Goal: Check status: Check status

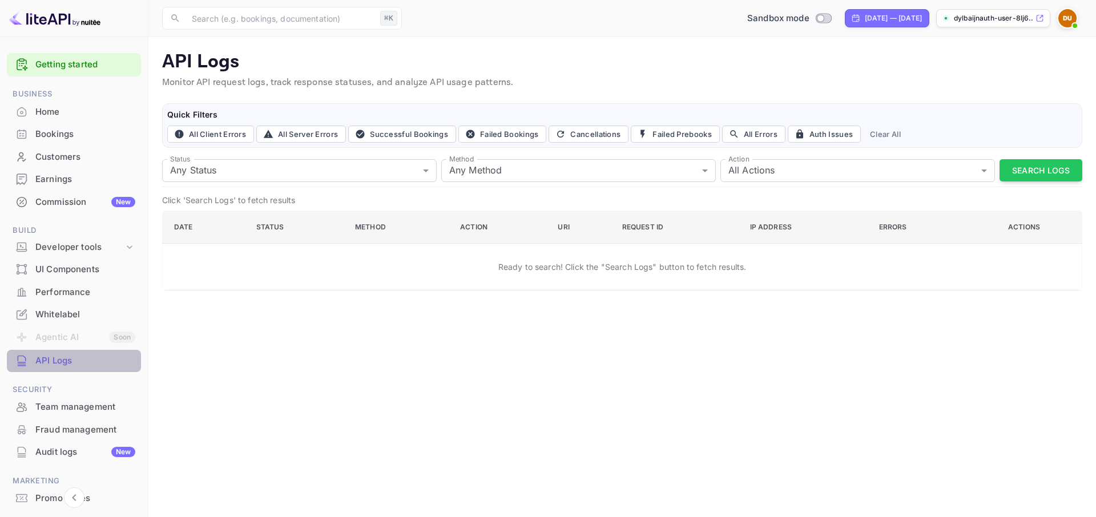
click at [84, 355] on div "API Logs" at bounding box center [85, 360] width 100 height 13
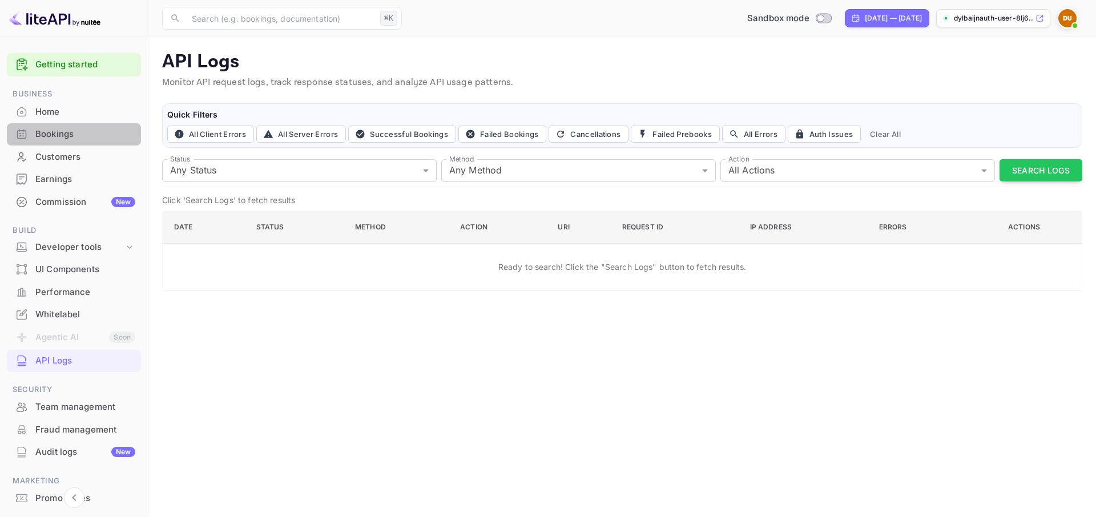
click at [99, 130] on div "Bookings" at bounding box center [85, 134] width 100 height 13
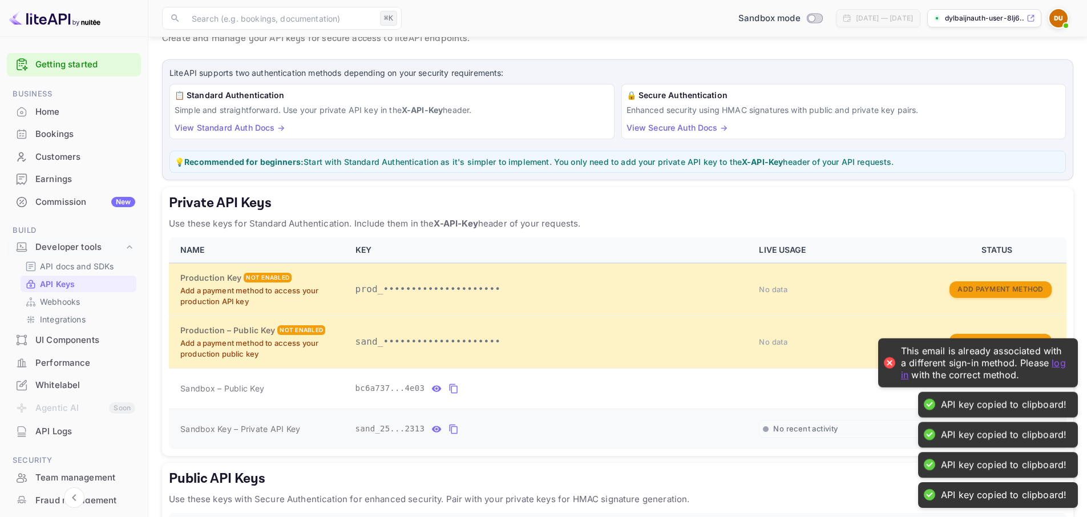
click at [456, 422] on icon "private api keys table" at bounding box center [454, 429] width 10 height 14
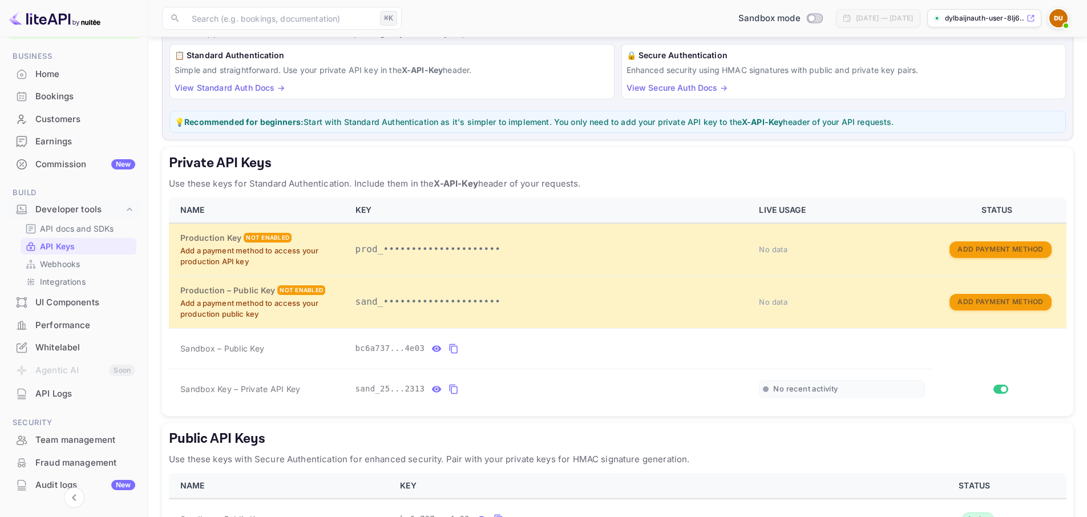
scroll to position [127, 0]
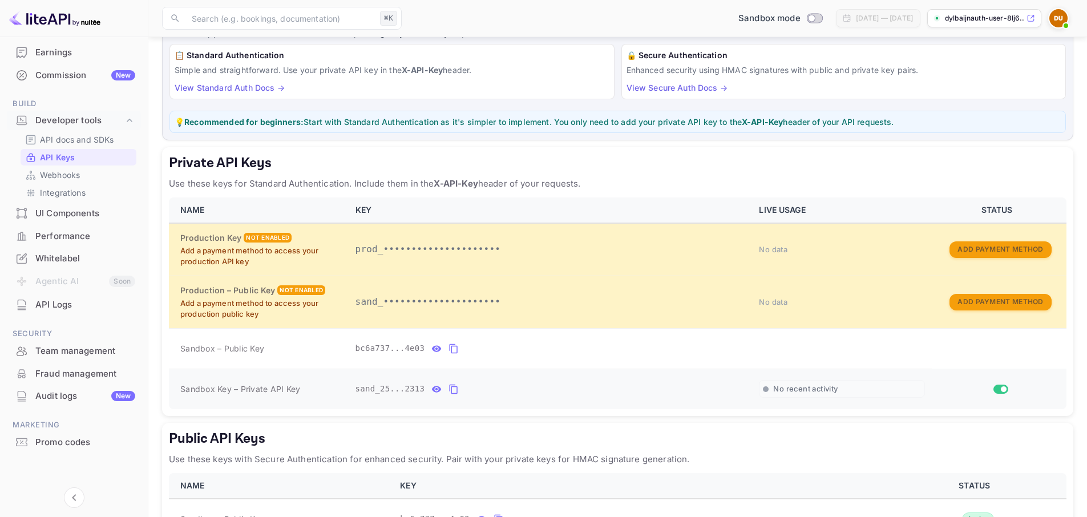
click at [972, 373] on td "private api keys table" at bounding box center [999, 389] width 135 height 41
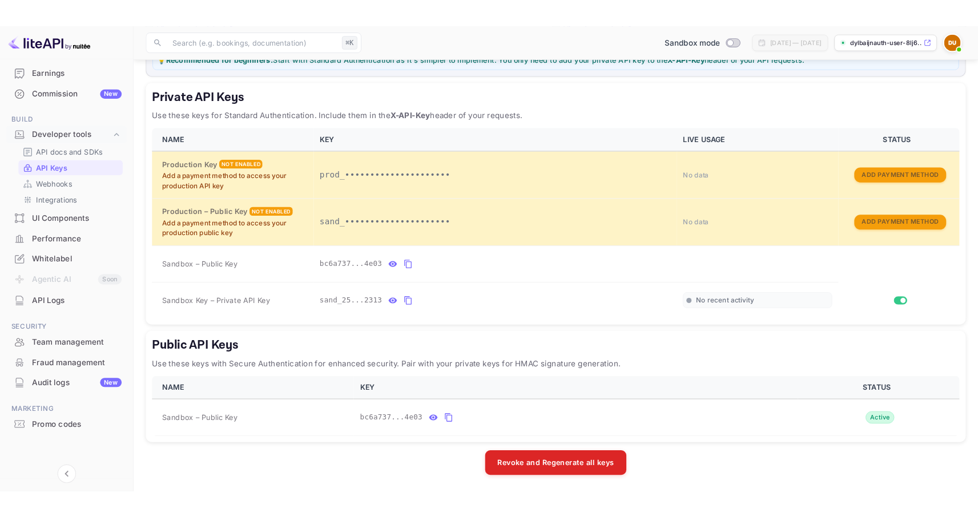
scroll to position [0, 0]
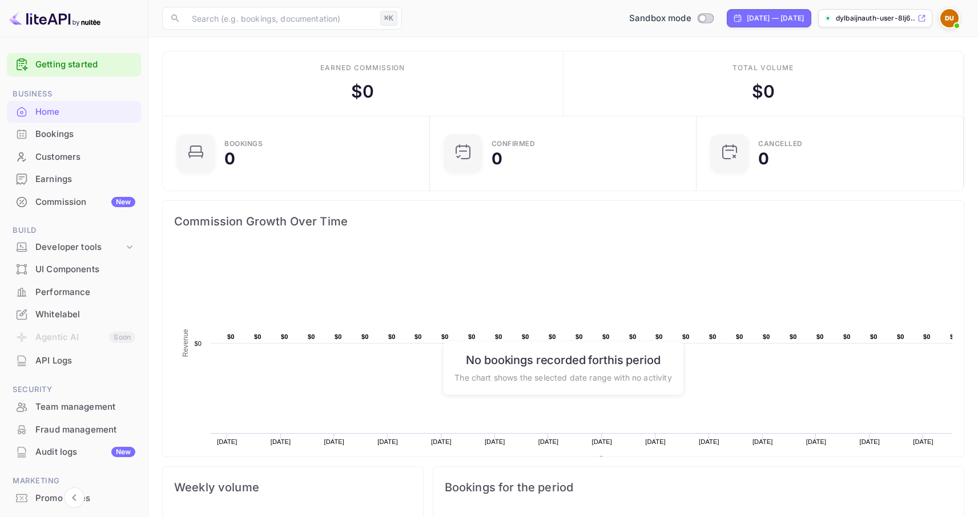
scroll to position [177, 252]
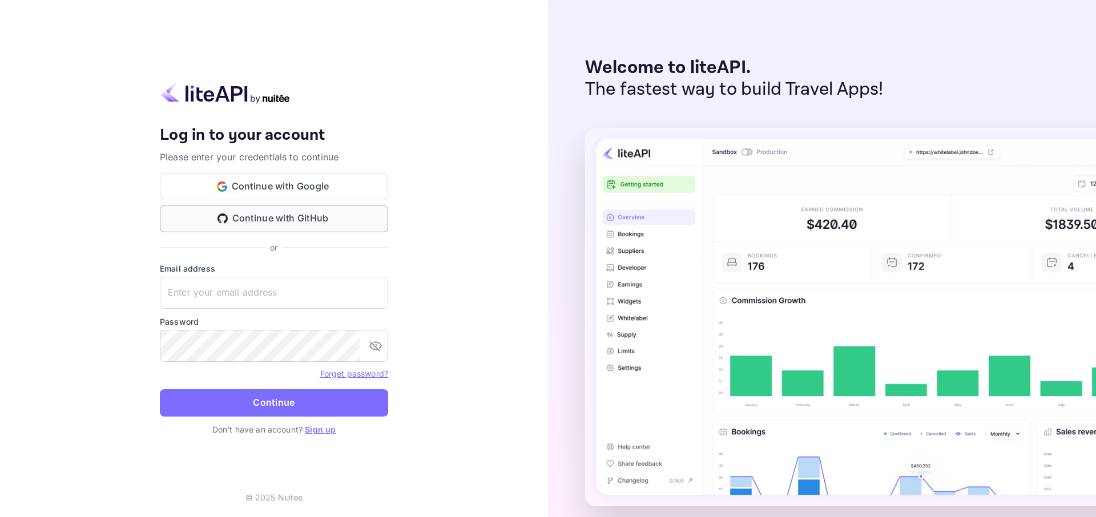
click at [322, 216] on button "Continue with GitHub" at bounding box center [274, 218] width 228 height 27
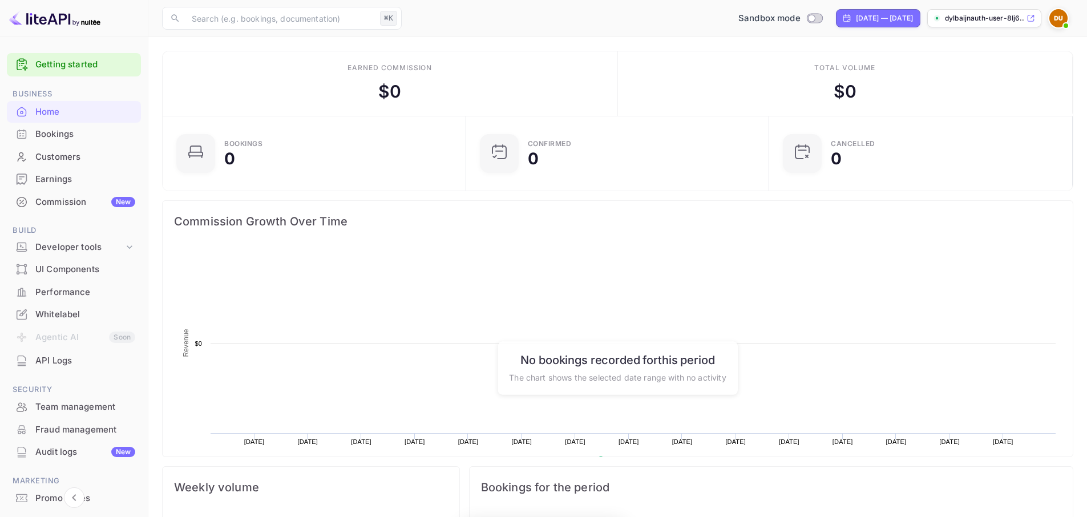
scroll to position [177, 288]
click at [64, 128] on div "Bookings" at bounding box center [85, 134] width 100 height 13
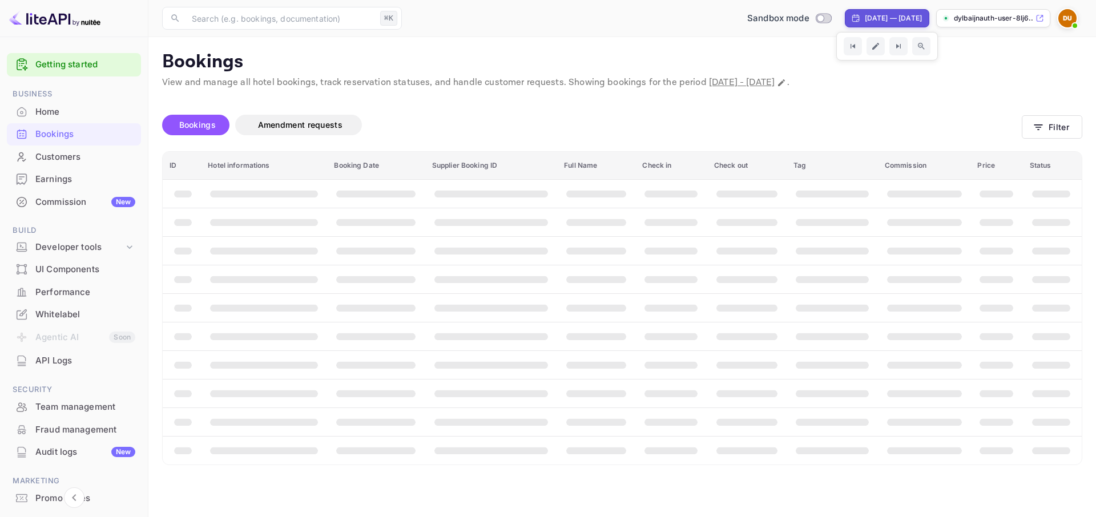
click at [865, 19] on div "Aug 29, 2025 — Sep 28, 2025" at bounding box center [893, 18] width 57 height 10
select select "7"
select select "2025"
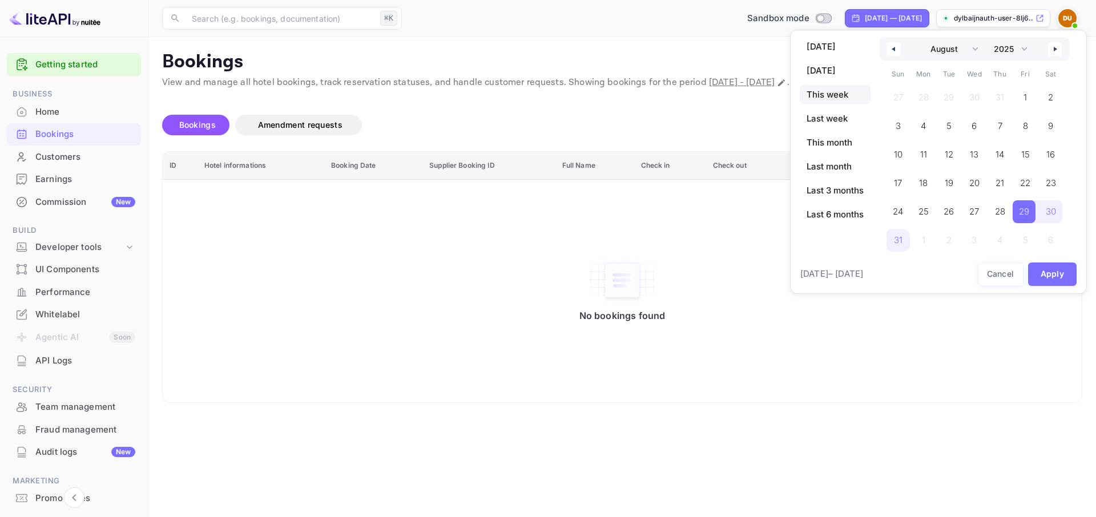
click at [831, 87] on span "This week" at bounding box center [835, 94] width 71 height 19
select select "8"
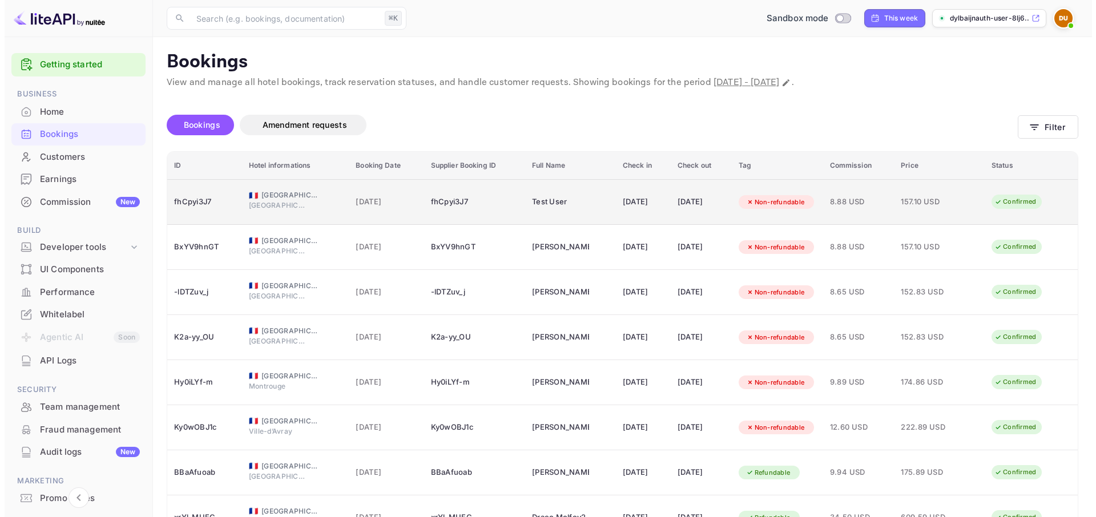
scroll to position [162, 0]
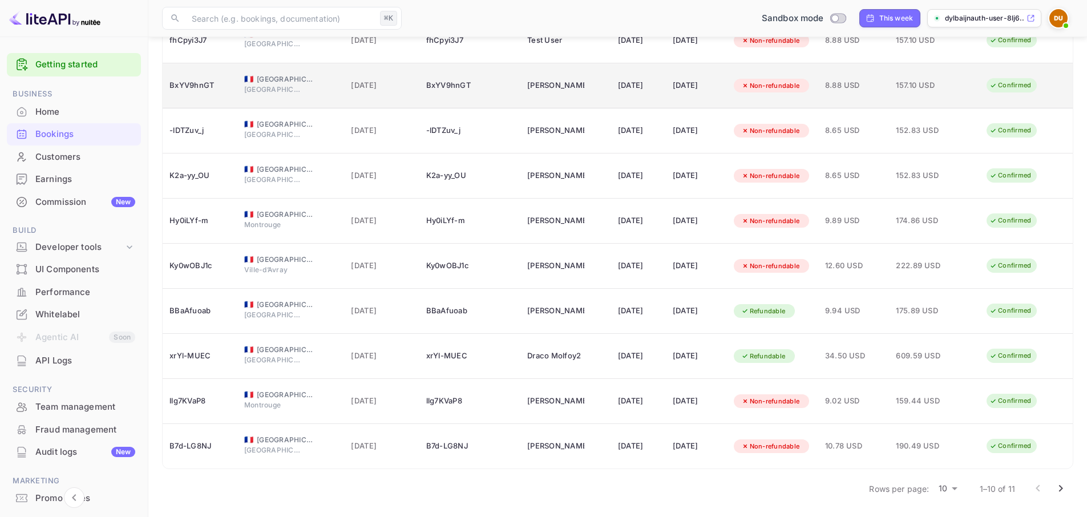
click at [396, 83] on span "29 Sep 2025" at bounding box center [381, 85] width 61 height 13
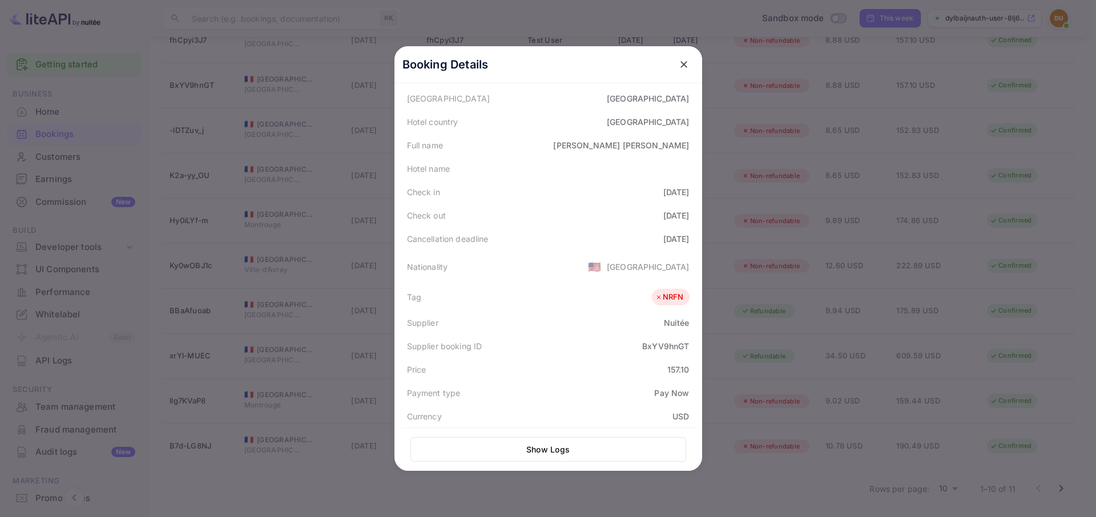
scroll to position [0, 0]
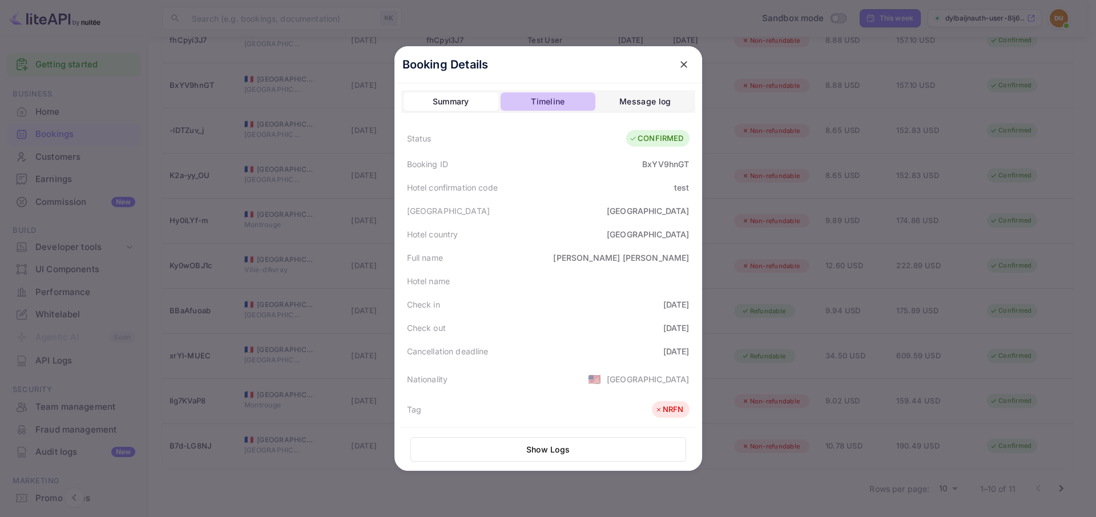
click at [538, 100] on div "Timeline" at bounding box center [548, 102] width 34 height 14
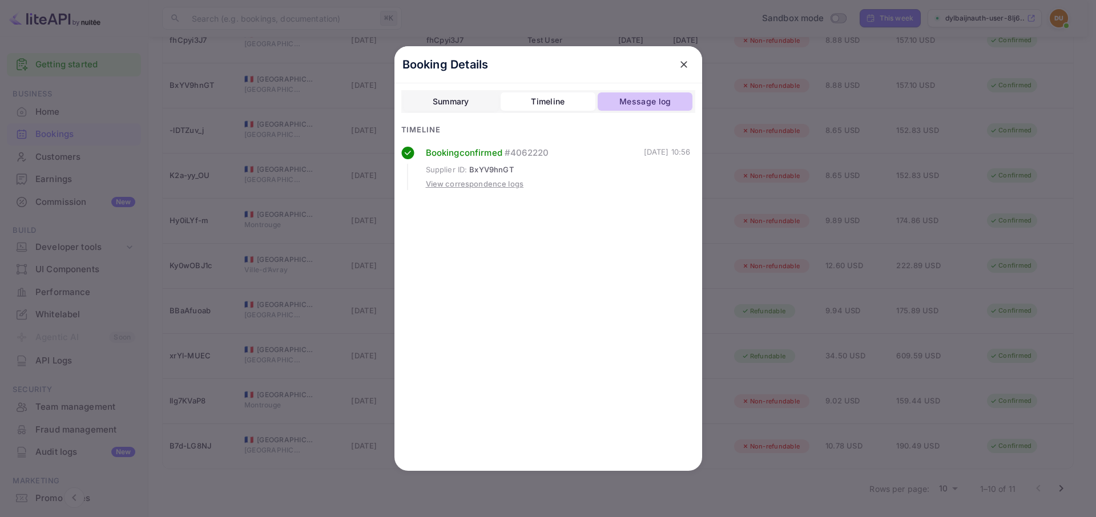
click at [626, 102] on div "Message log" at bounding box center [644, 102] width 51 height 14
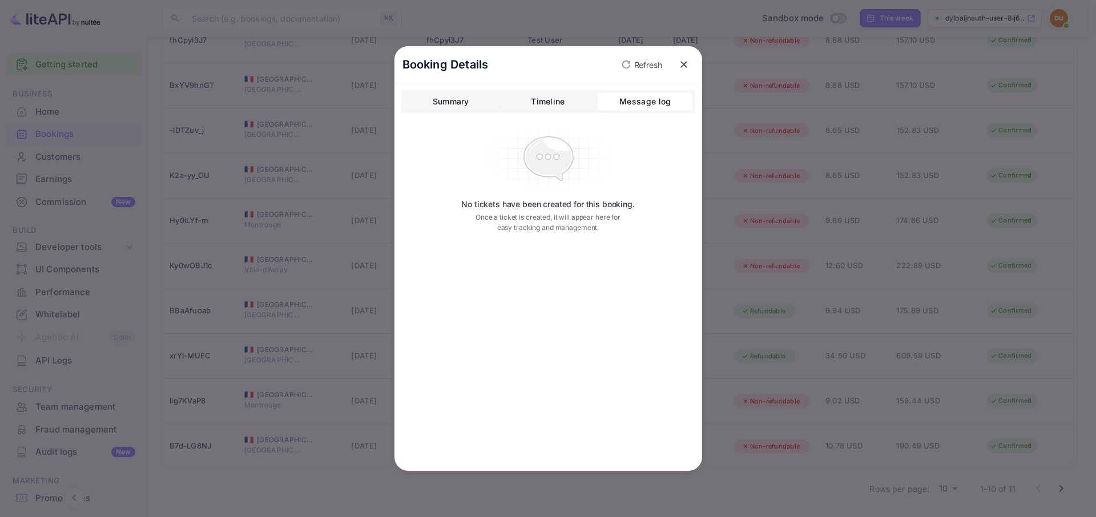
click at [463, 95] on div "Summary" at bounding box center [451, 102] width 37 height 14
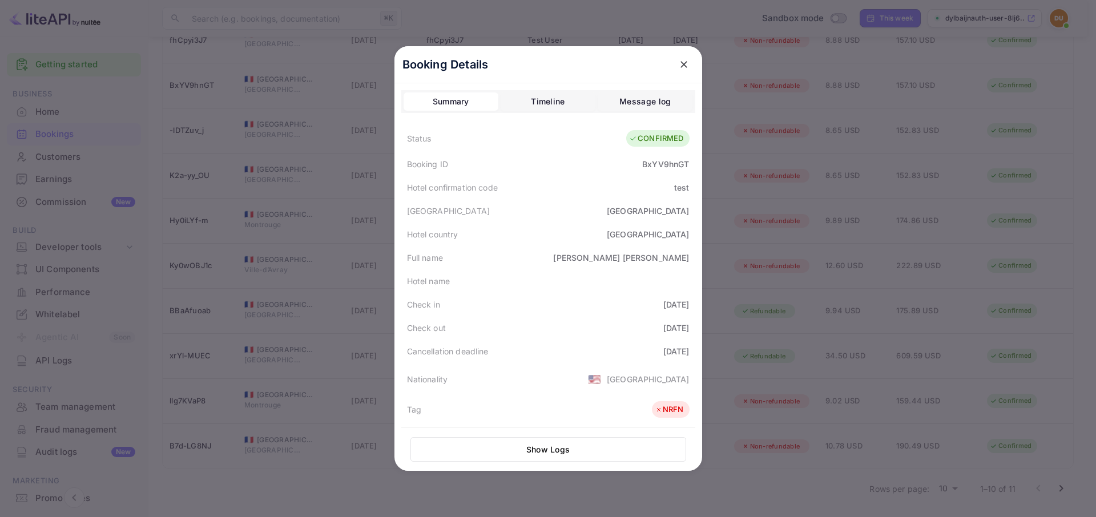
click at [623, 96] on div "Message log" at bounding box center [644, 102] width 51 height 14
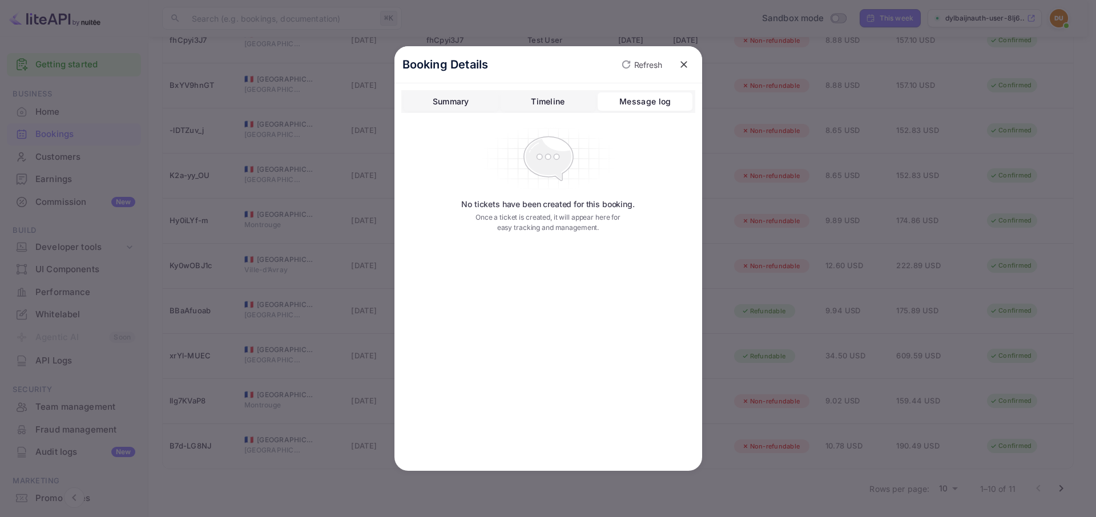
click at [531, 100] on div "Timeline" at bounding box center [548, 102] width 34 height 14
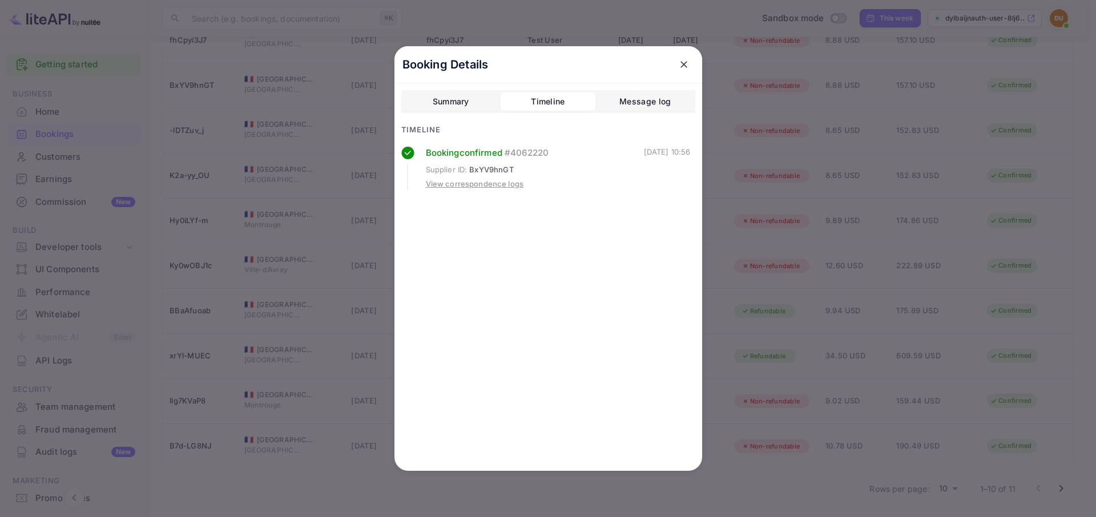
click at [454, 103] on div "Summary" at bounding box center [451, 102] width 37 height 14
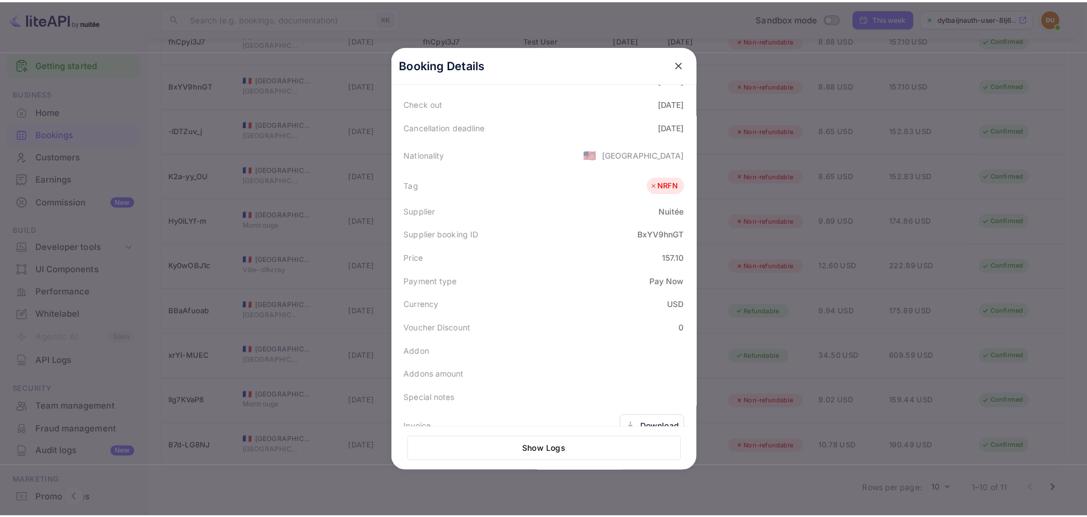
scroll to position [279, 0]
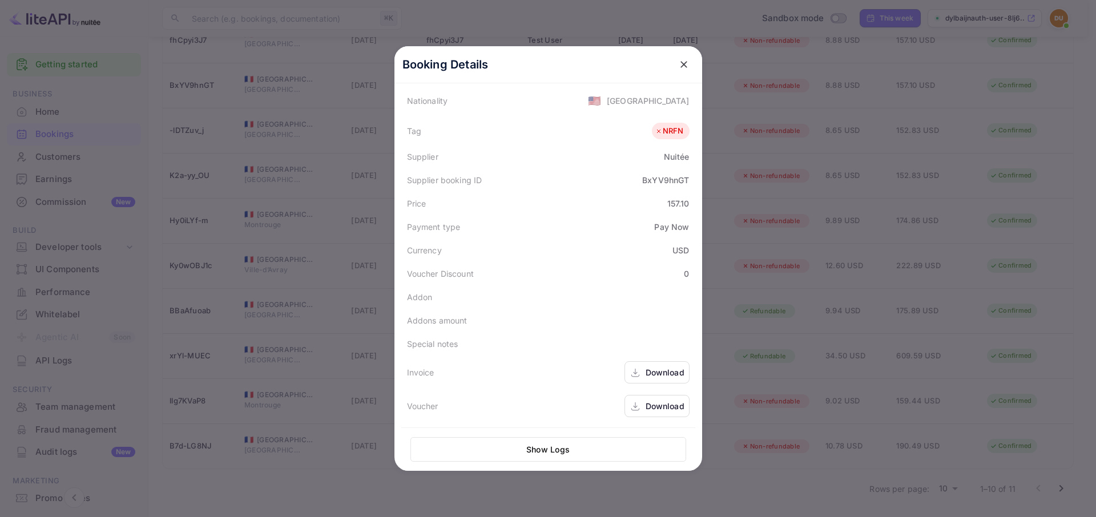
click at [678, 58] on button "close" at bounding box center [684, 64] width 21 height 21
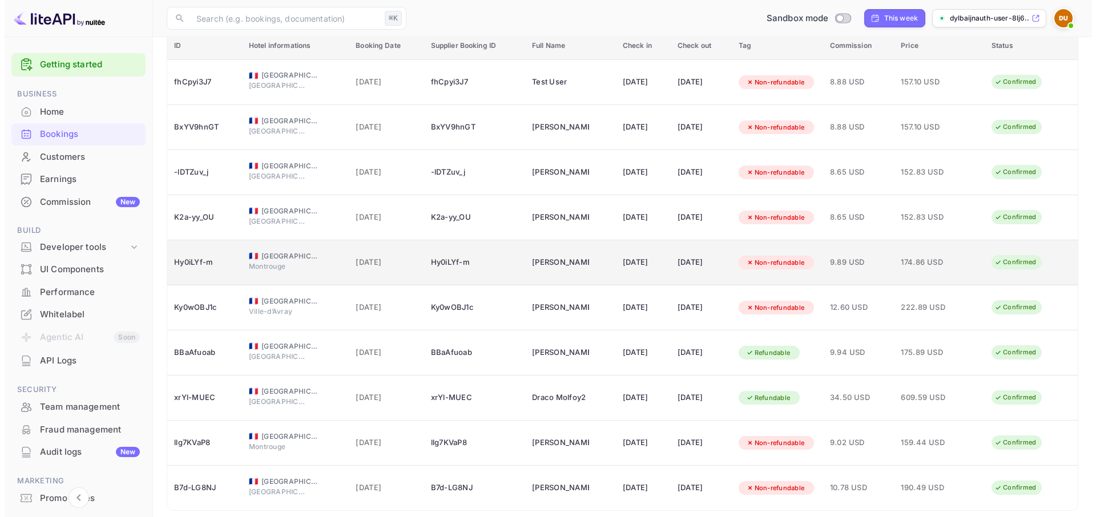
scroll to position [0, 0]
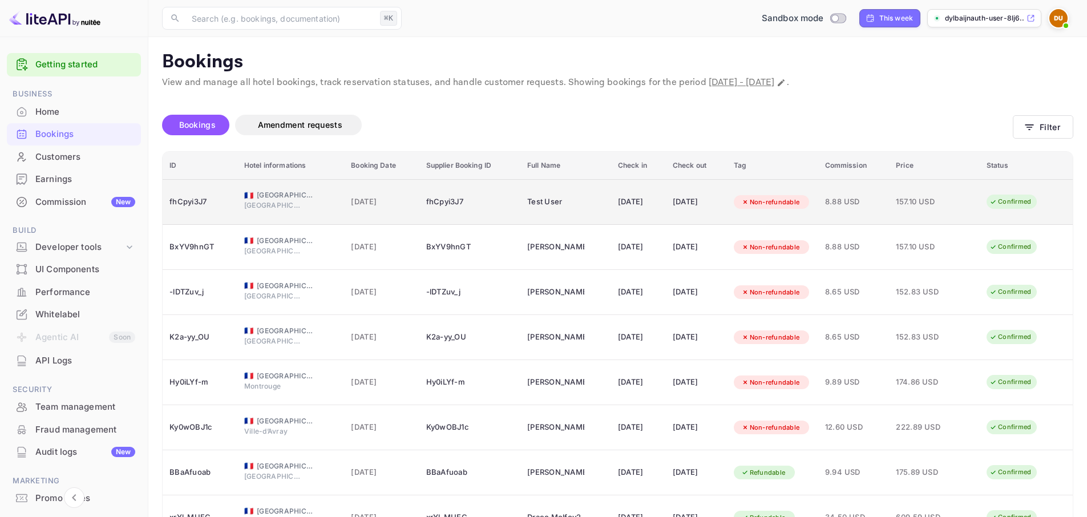
click at [801, 205] on div "Non-refundable" at bounding box center [771, 202] width 74 height 14
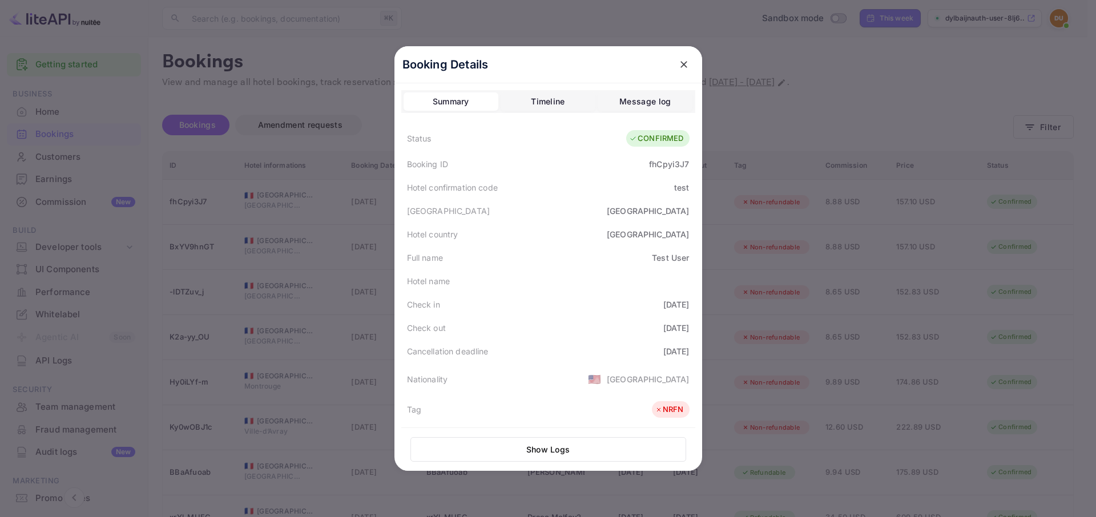
click at [542, 99] on div "Timeline" at bounding box center [548, 102] width 34 height 14
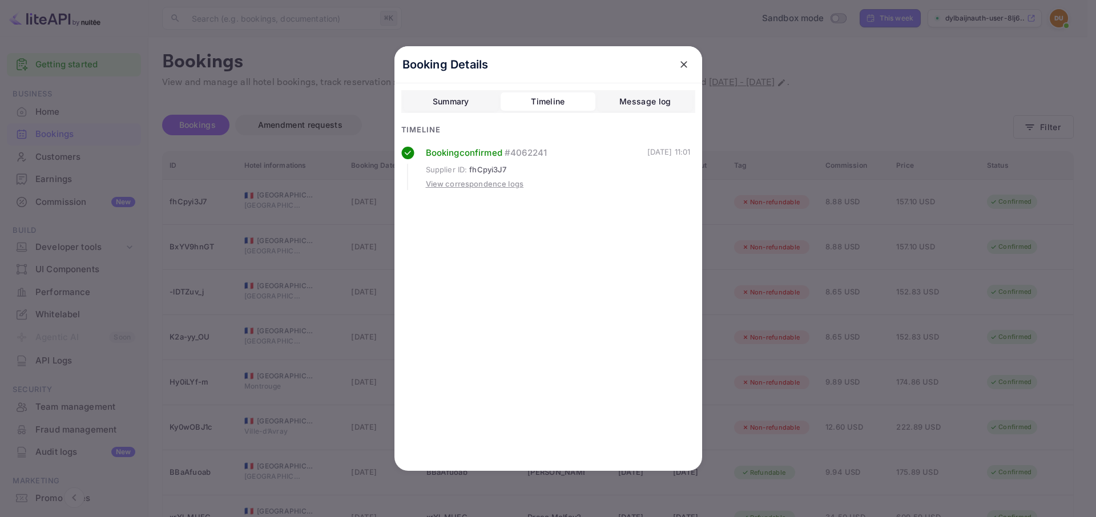
click at [606, 102] on button "Message log" at bounding box center [645, 101] width 95 height 18
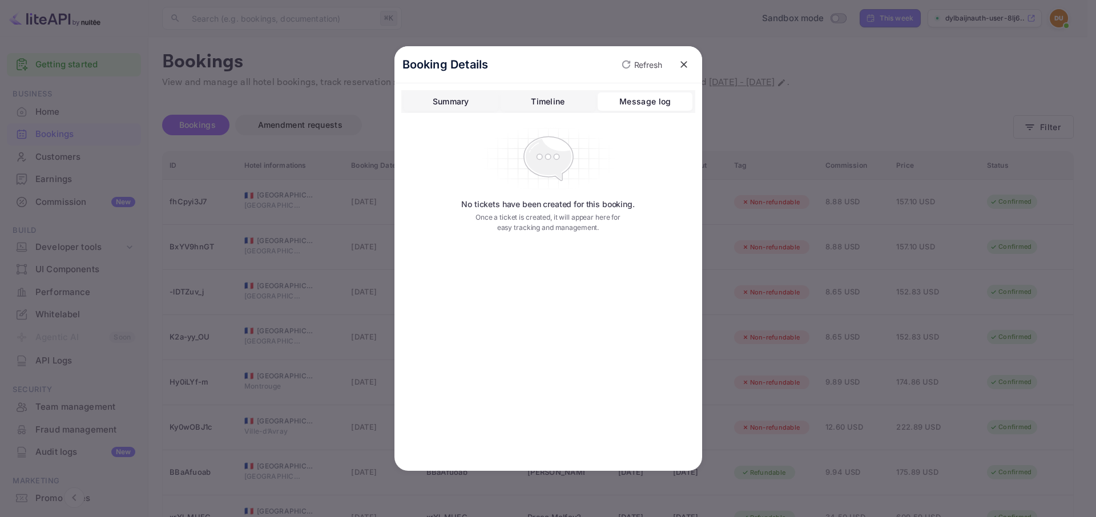
click at [464, 105] on div "Summary" at bounding box center [451, 102] width 37 height 14
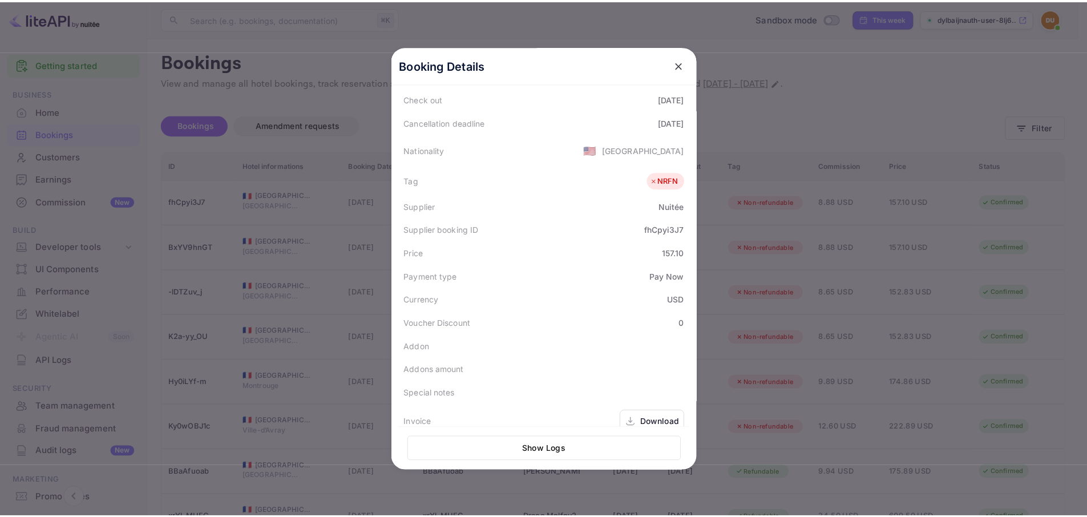
scroll to position [279, 0]
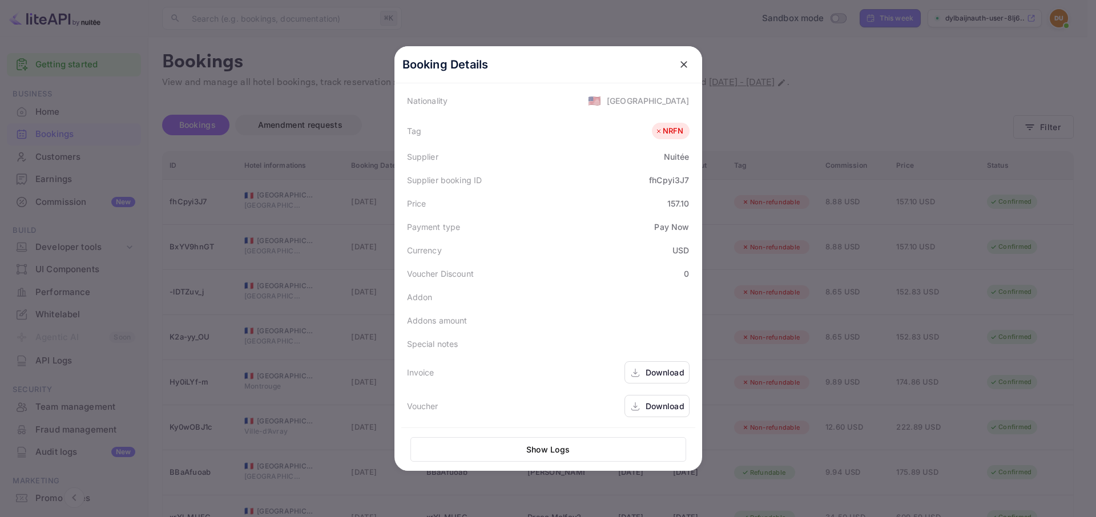
click at [679, 60] on icon "close" at bounding box center [683, 64] width 11 height 11
